Goal: Task Accomplishment & Management: Use online tool/utility

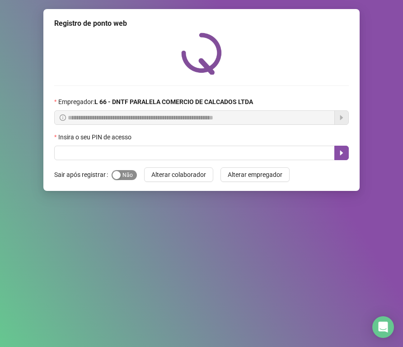
click at [114, 178] on div "button" at bounding box center [117, 175] width 8 height 8
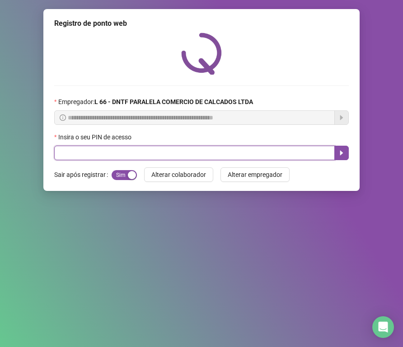
click at [135, 147] on input "text" at bounding box center [194, 152] width 281 height 14
type input "*****"
click at [342, 151] on icon "caret-right" at bounding box center [341, 152] width 7 height 7
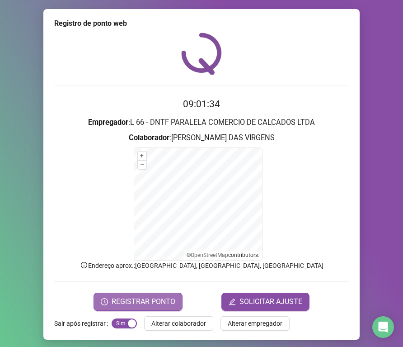
click at [143, 300] on span "REGISTRAR PONTO" at bounding box center [144, 301] width 64 height 11
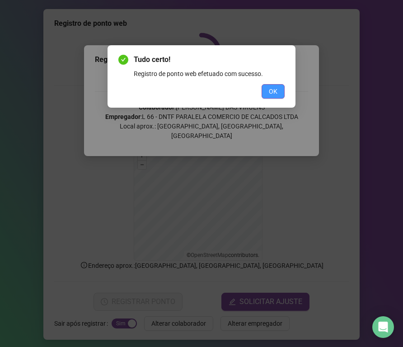
click at [279, 95] on button "OK" at bounding box center [273, 91] width 23 height 14
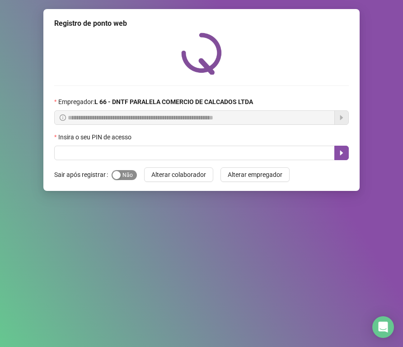
click at [130, 178] on span "Sim Não" at bounding box center [124, 175] width 25 height 10
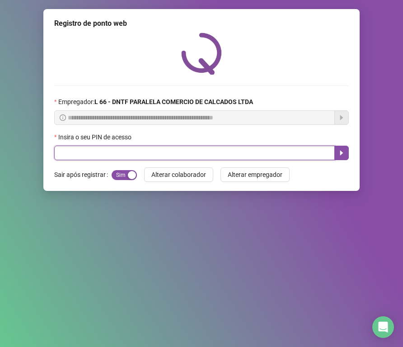
click at [135, 159] on input "text" at bounding box center [194, 152] width 281 height 14
type input "*****"
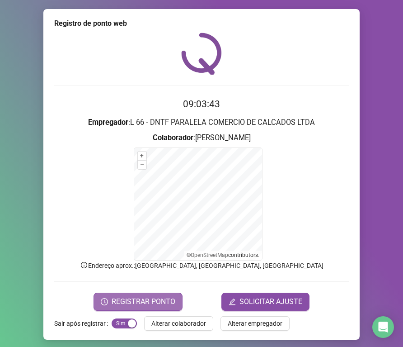
click at [152, 300] on span "REGISTRAR PONTO" at bounding box center [144, 301] width 64 height 11
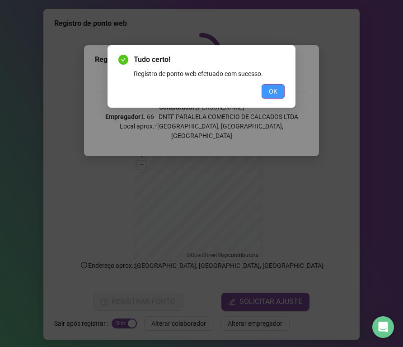
click at [271, 90] on span "OK" at bounding box center [273, 91] width 9 height 10
